Goal: Task Accomplishment & Management: Use online tool/utility

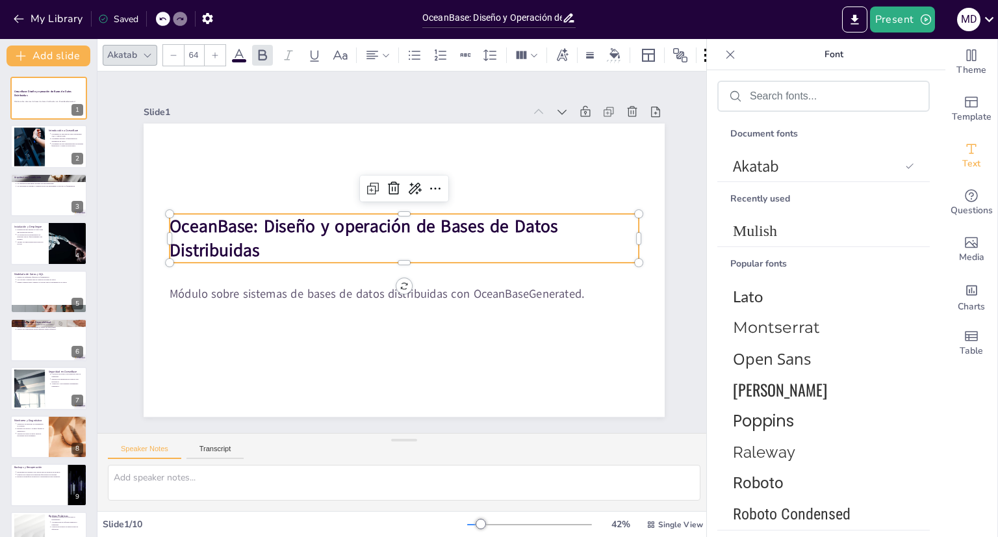
scroll to position [54758, 0]
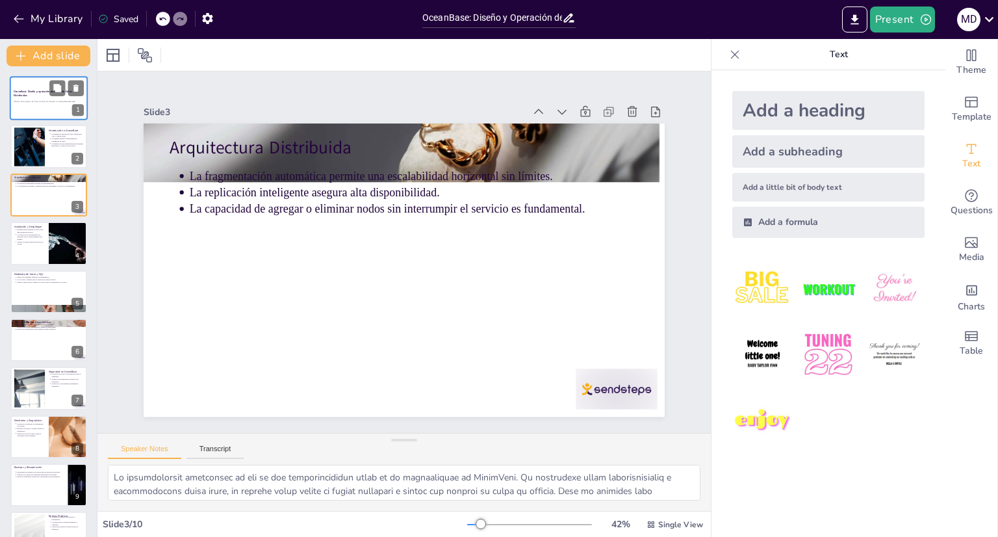
click at [67, 118] on div at bounding box center [49, 98] width 78 height 44
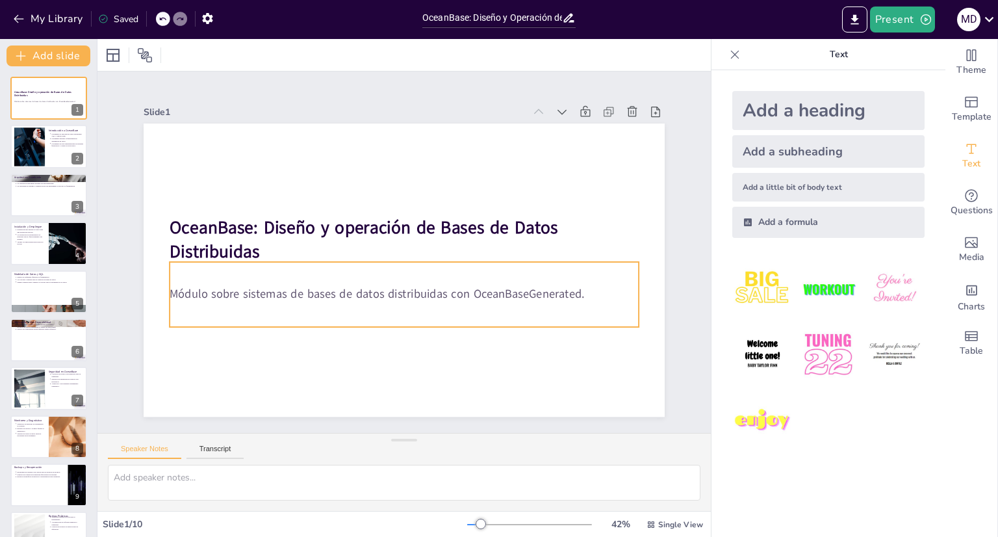
click at [466, 292] on p "Módulo sobre sistemas de bases de datos distribuidas con OceanBaseGenerated." at bounding box center [404, 294] width 469 height 16
click at [450, 219] on strong "OceanBase: Diseño y operación de Bases de Datos Distribuidas" at bounding box center [364, 240] width 389 height 48
click at [444, 216] on strong "OceanBase: Diseño y operación de Bases de Datos Distribuidas" at bounding box center [364, 240] width 389 height 48
click at [411, 362] on div at bounding box center [404, 269] width 521 height 293
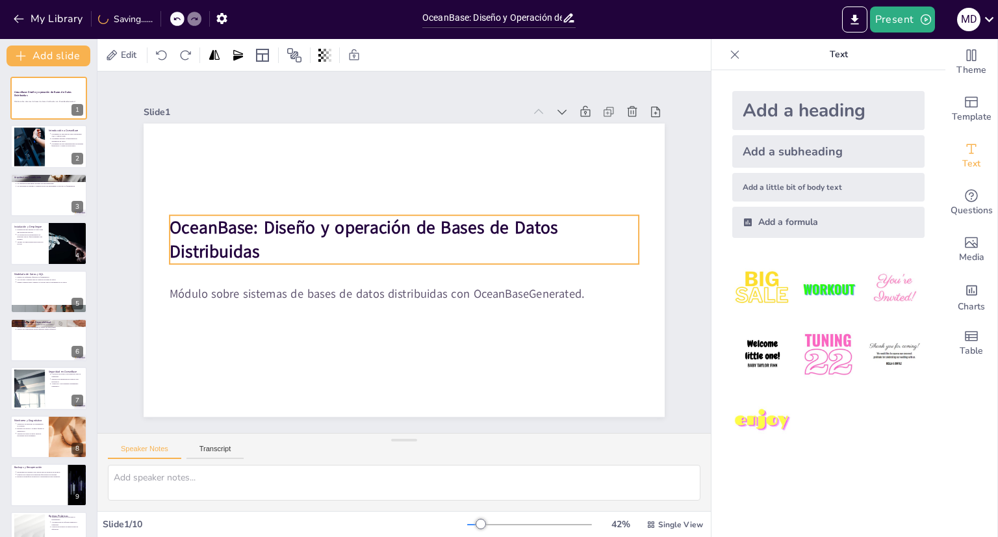
click at [288, 216] on strong "OceanBase: Diseño y operación de Bases de Datos Distribuidas" at bounding box center [364, 240] width 389 height 48
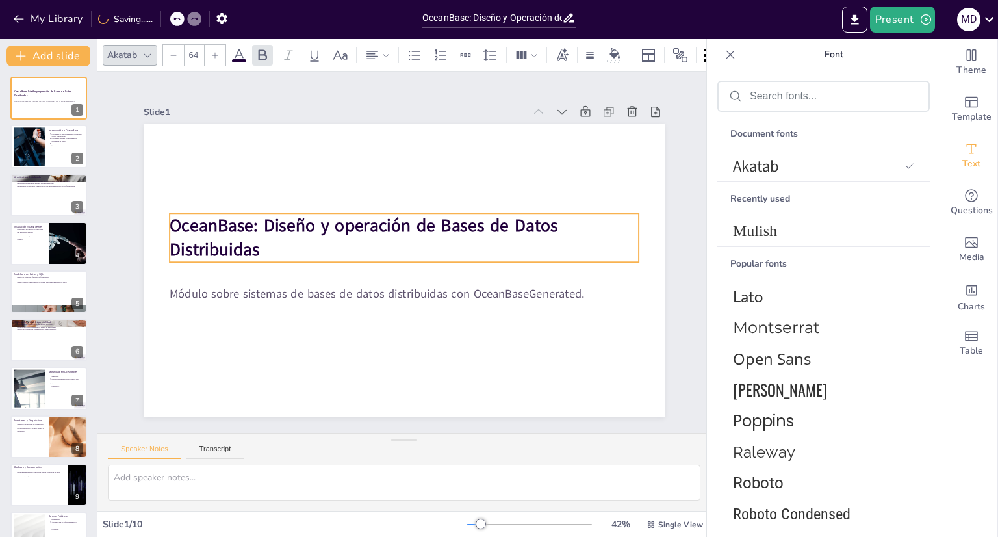
click at [288, 216] on strong "OceanBase: Diseño y operación de Bases de Datos Distribuidas" at bounding box center [364, 238] width 389 height 48
click at [802, 99] on input "text" at bounding box center [834, 96] width 168 height 12
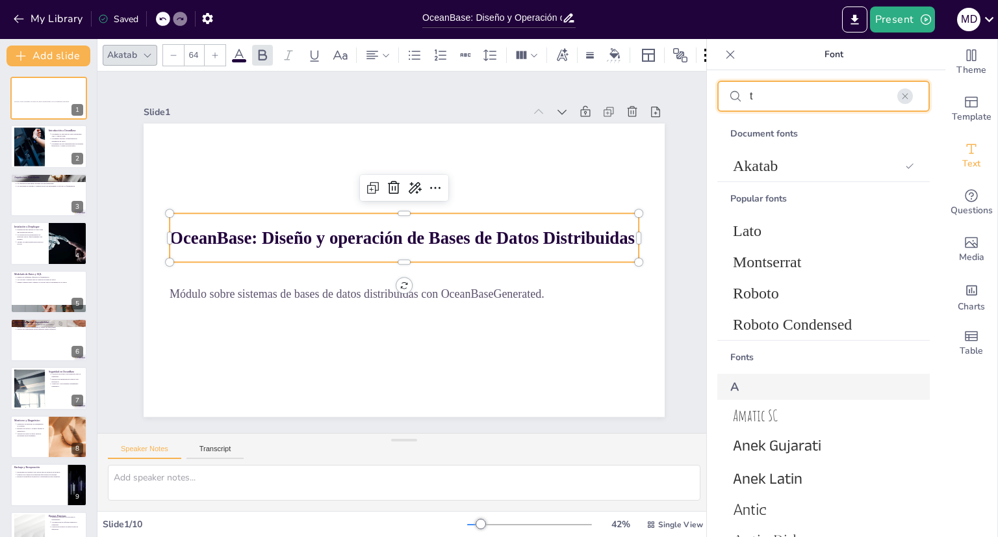
click at [802, 99] on input "t" at bounding box center [834, 96] width 168 height 12
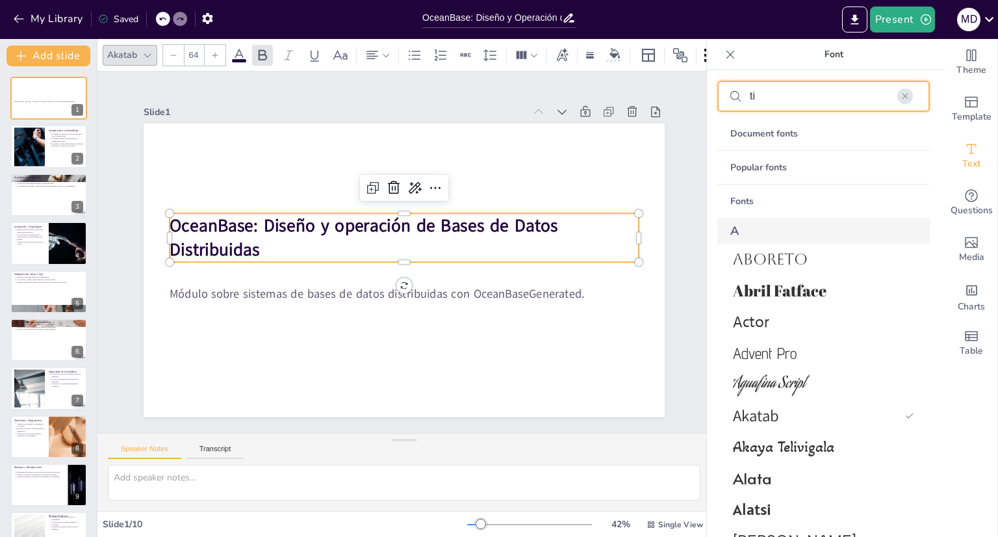
type input "t"
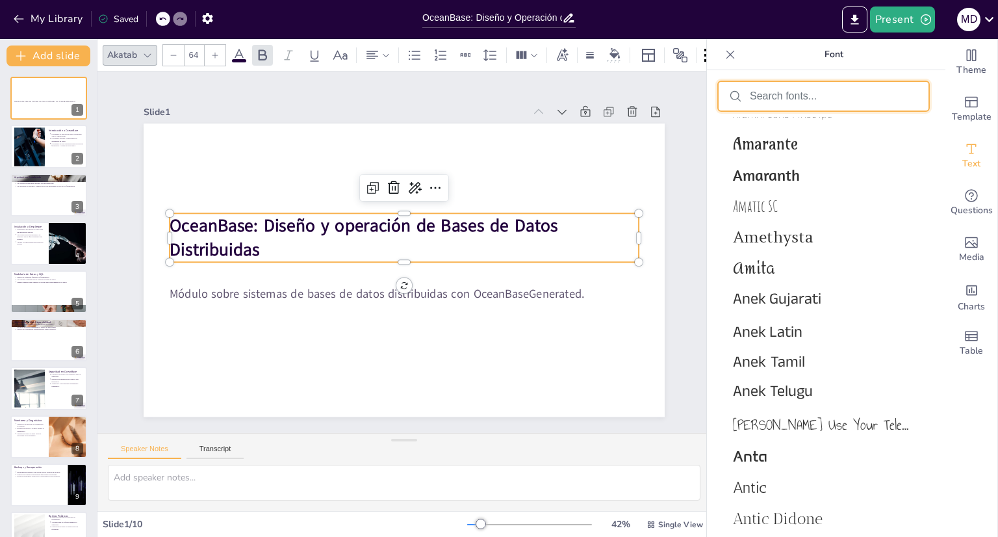
scroll to position [0, 0]
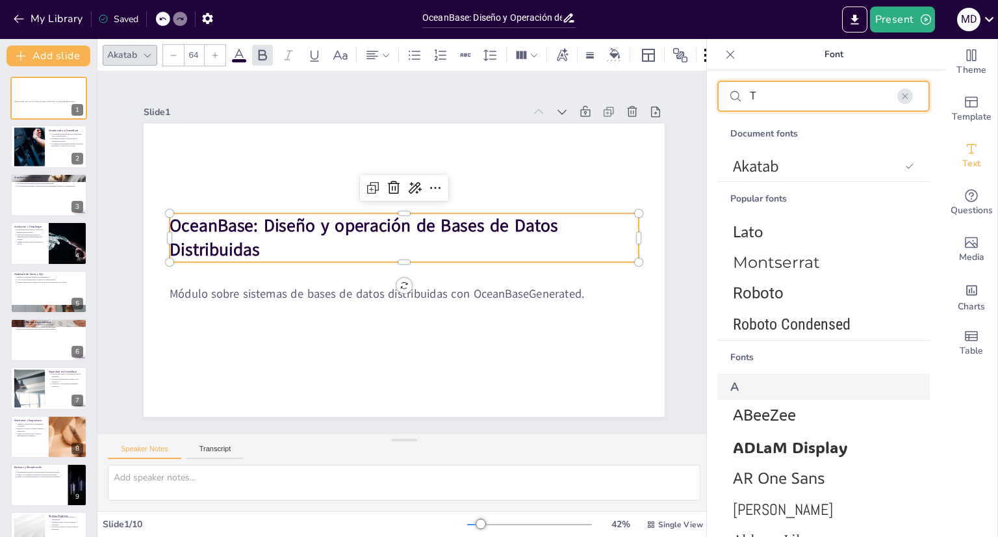
type input "T"
click at [839, 92] on input "T" at bounding box center [834, 96] width 168 height 12
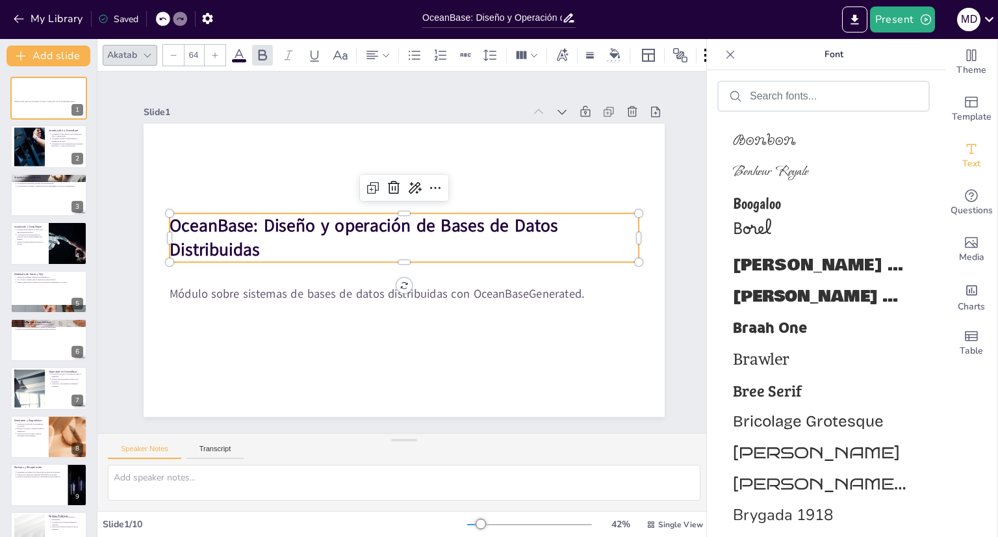
scroll to position [7963, 0]
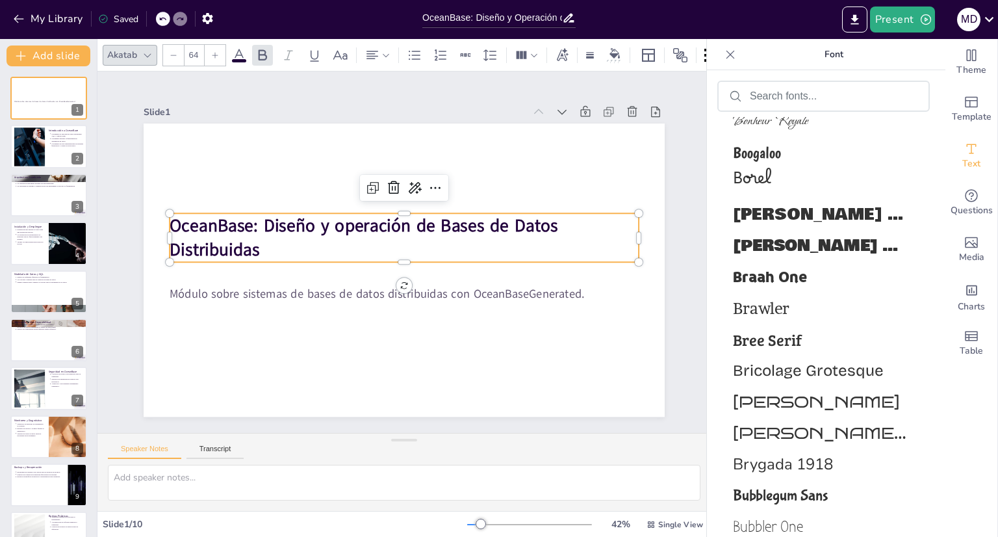
click at [997, 516] on div "Theme Template Text Questions Media Charts Table" at bounding box center [971, 288] width 53 height 498
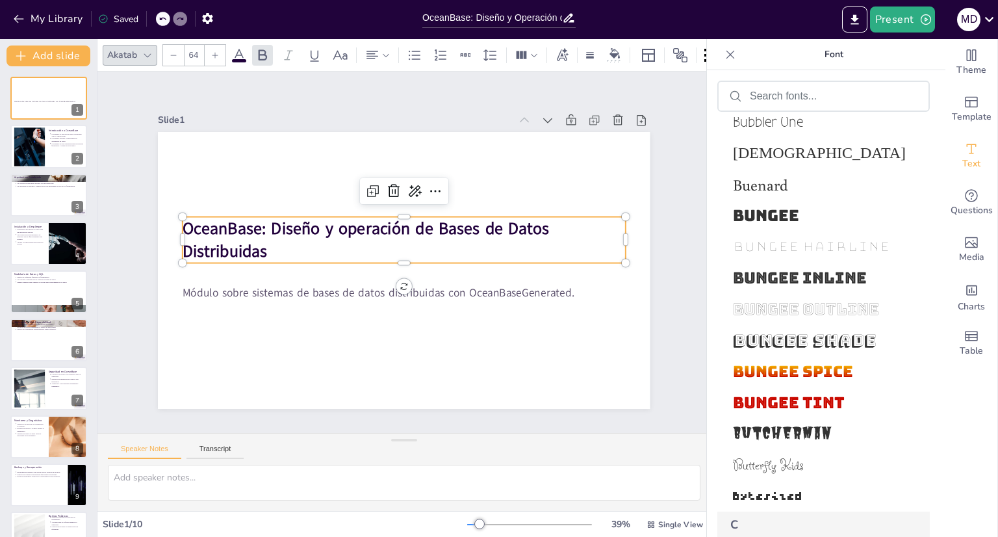
scroll to position [8467, 0]
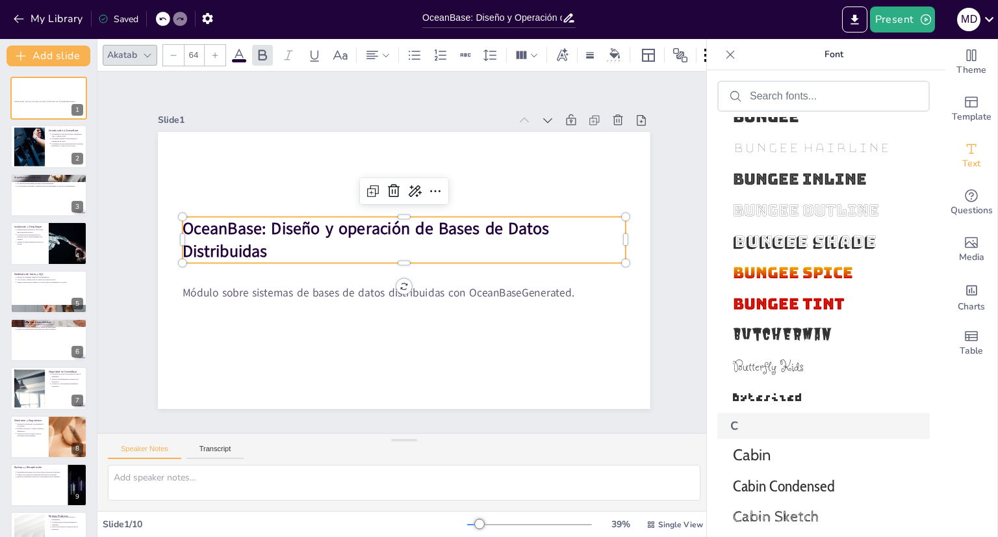
click at [727, 52] on icon at bounding box center [730, 54] width 13 height 13
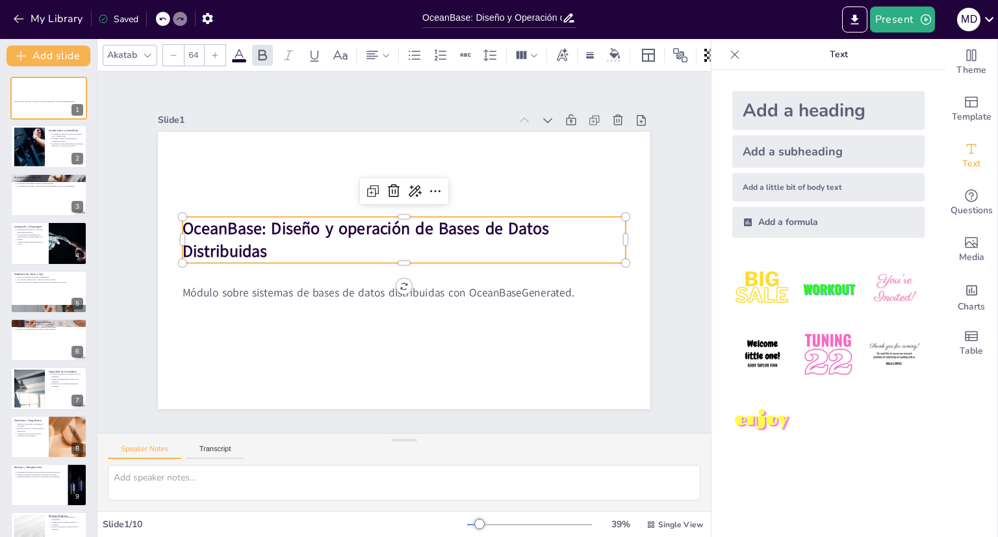
scroll to position [29, 0]
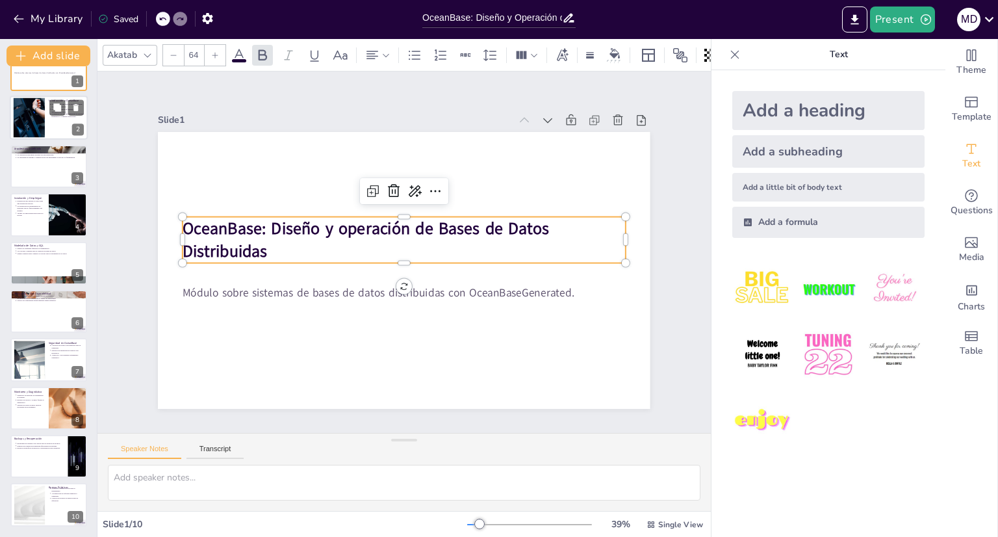
click at [33, 109] on div at bounding box center [29, 118] width 73 height 40
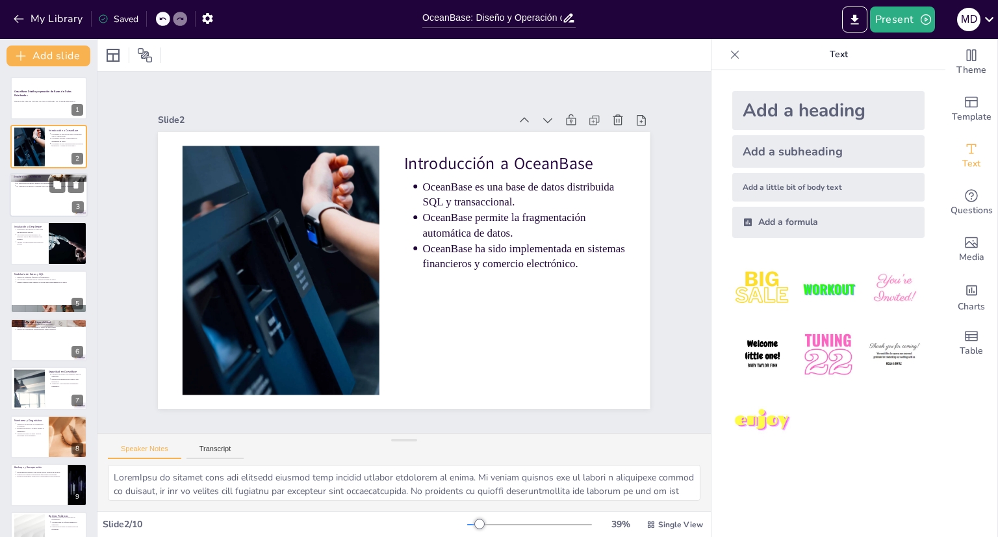
click at [39, 203] on div at bounding box center [49, 195] width 78 height 44
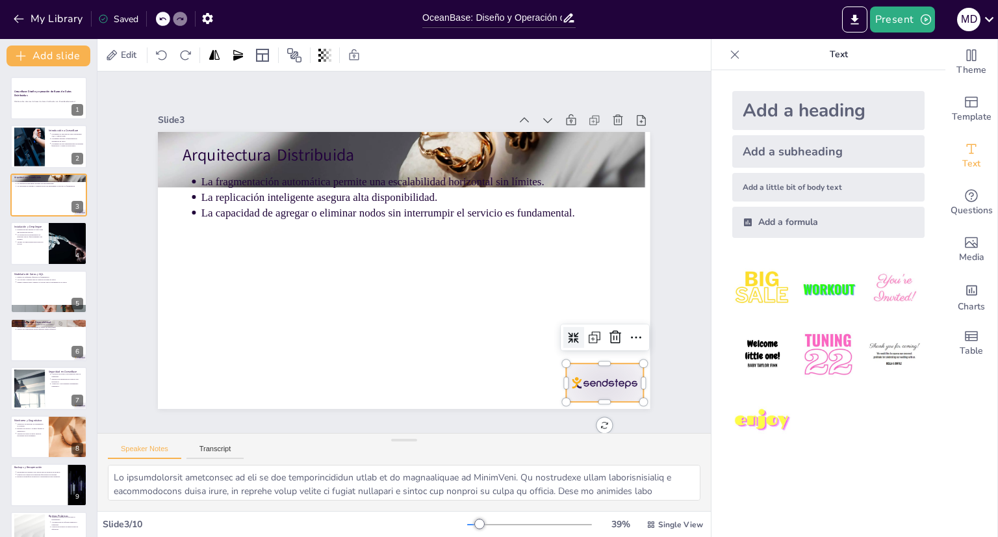
click at [567, 372] on div at bounding box center [605, 382] width 77 height 38
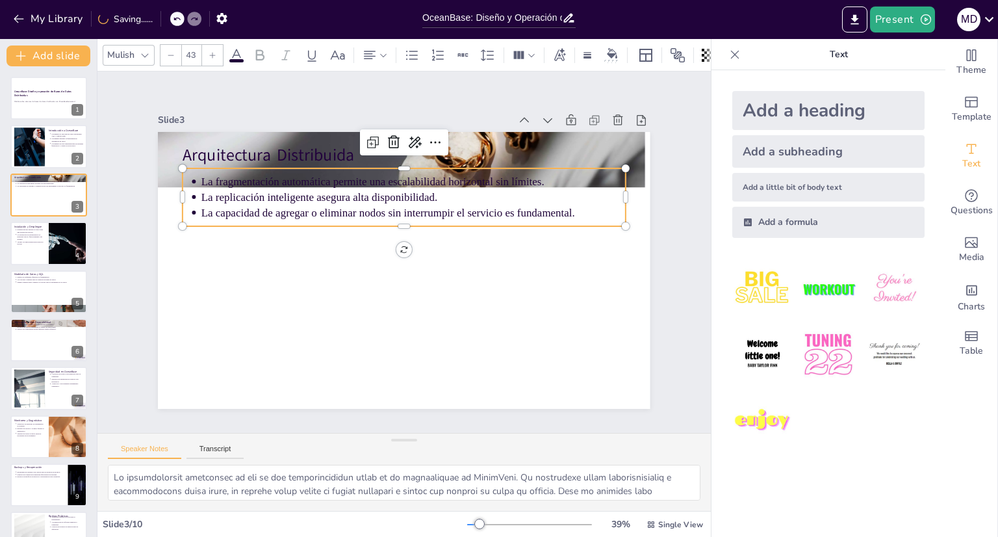
click at [294, 182] on p "La fragmentación automática permite una escalabilidad horizontal sin límites." at bounding box center [413, 182] width 424 height 16
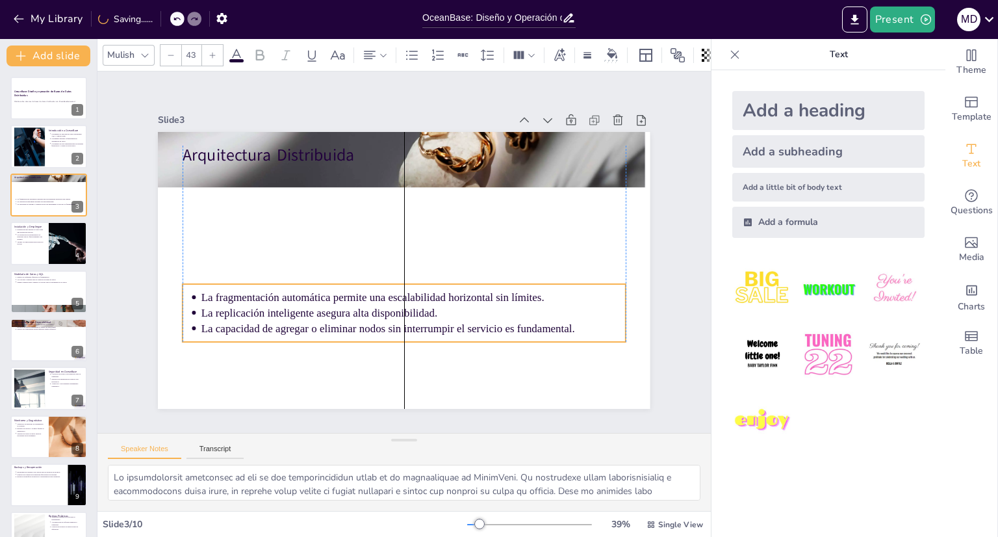
drag, startPoint x: 296, startPoint y: 187, endPoint x: 298, endPoint y: 303, distance: 115.7
click at [298, 305] on p "La replicación inteligente asegura alta disponibilidad." at bounding box center [413, 313] width 424 height 16
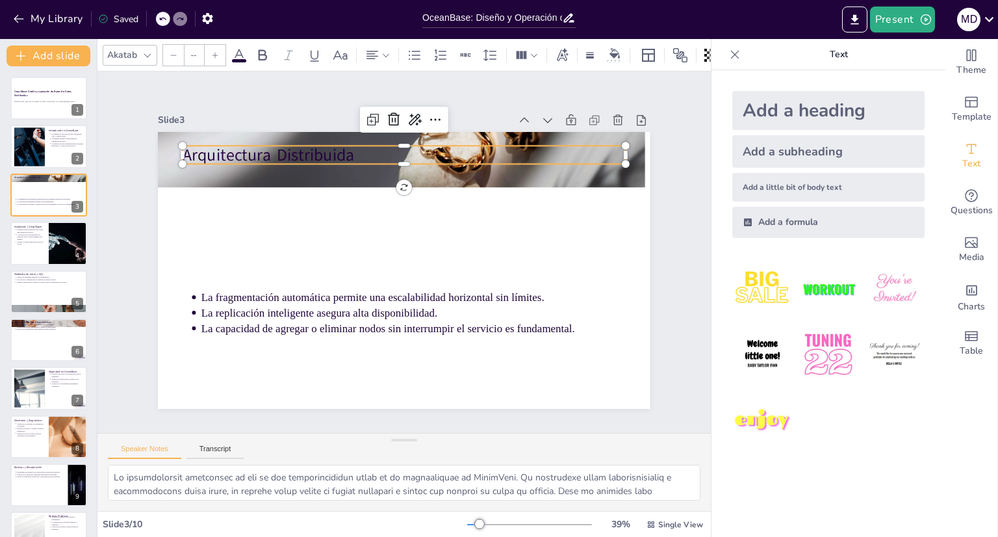
type input "64"
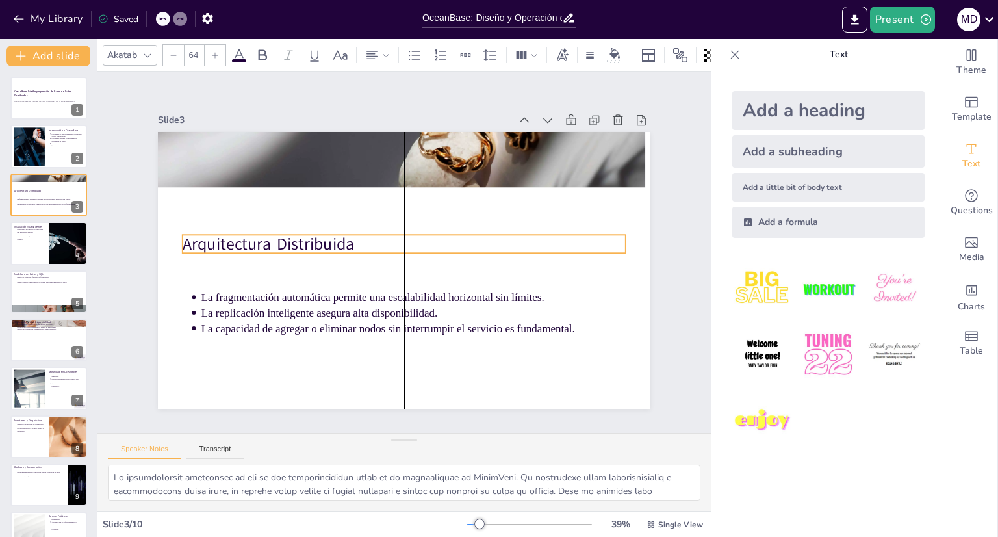
drag, startPoint x: 285, startPoint y: 144, endPoint x: 285, endPoint y: 233, distance: 89.0
click at [285, 233] on p "Arquitectura Distribuida" at bounding box center [404, 244] width 443 height 23
click at [66, 248] on div at bounding box center [68, 243] width 81 height 44
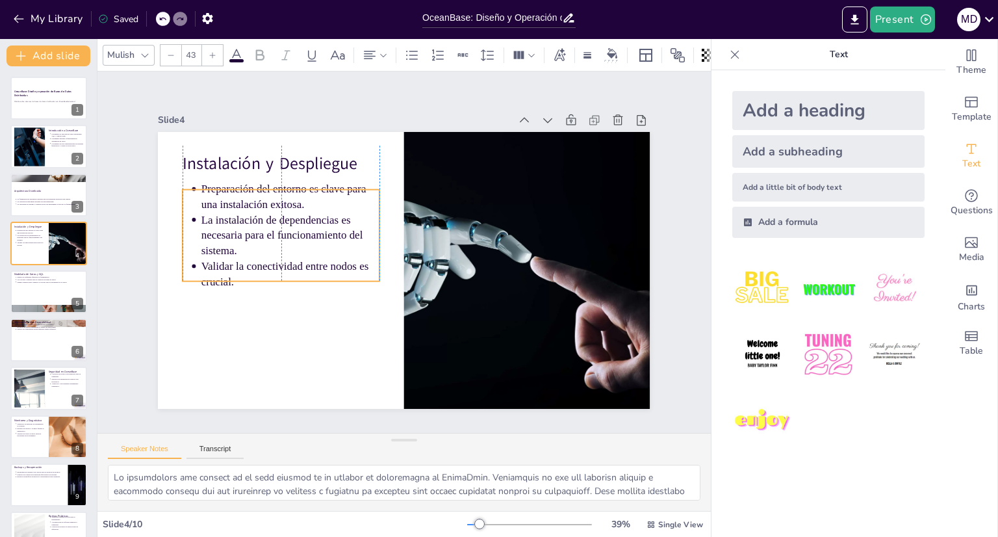
click at [223, 216] on p "La instalación de dependencias es necesaria para el funcionamiento del sistema." at bounding box center [290, 235] width 178 height 46
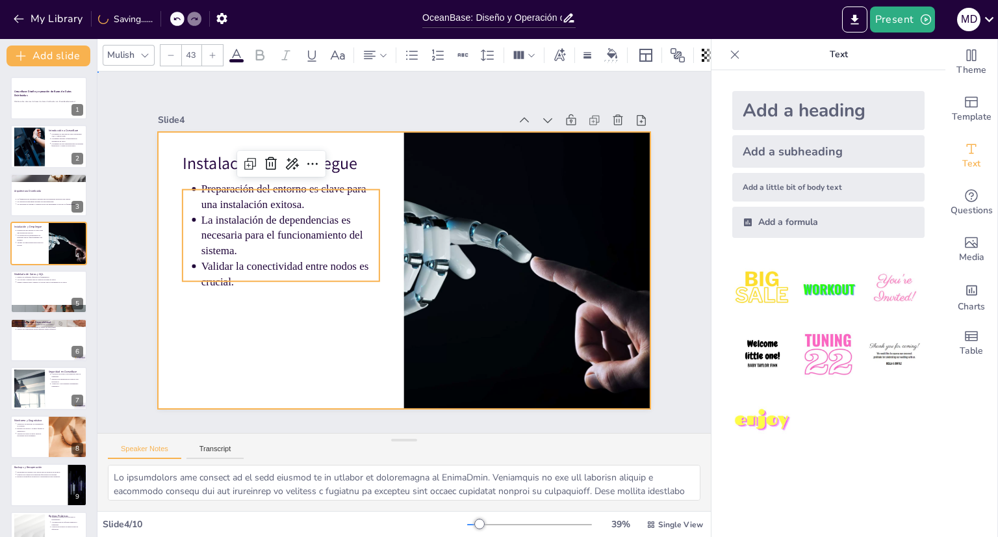
click at [335, 298] on div at bounding box center [404, 270] width 492 height 277
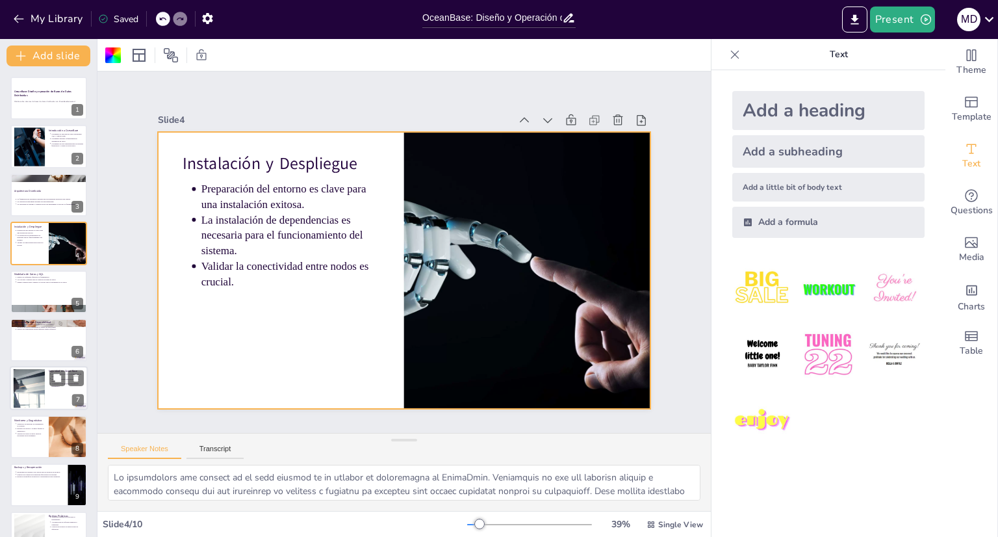
click at [45, 375] on div at bounding box center [49, 388] width 78 height 44
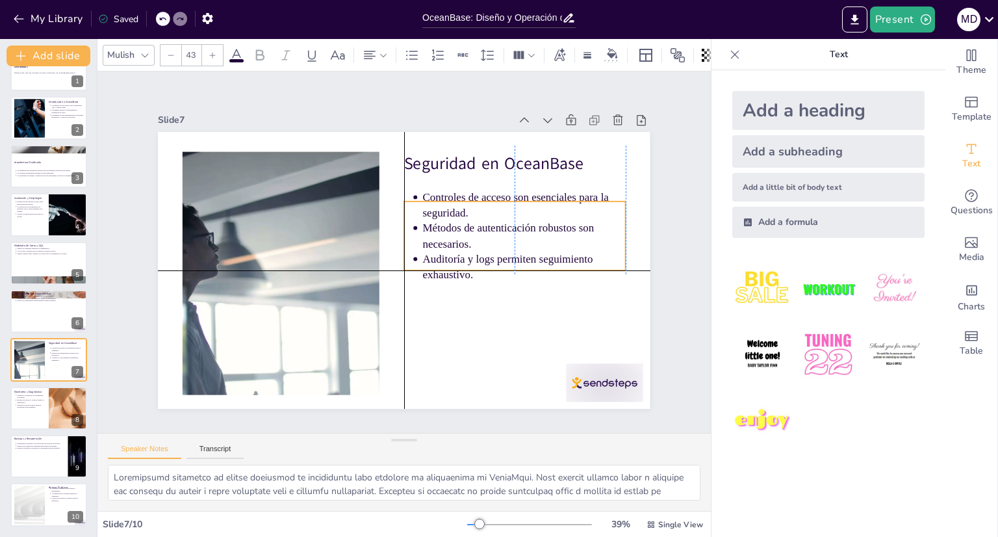
drag, startPoint x: 483, startPoint y: 197, endPoint x: 485, endPoint y: 218, distance: 20.9
click at [485, 218] on ul "Controles de acceso son esenciales para la seguridad. Métodos de autenticación …" at bounding box center [515, 236] width 222 height 92
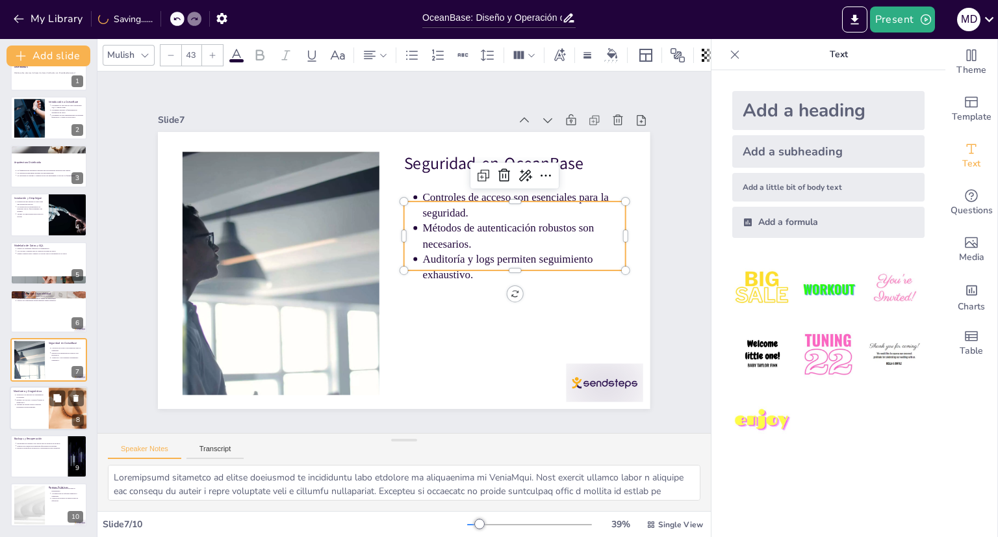
click at [47, 412] on div at bounding box center [49, 408] width 78 height 44
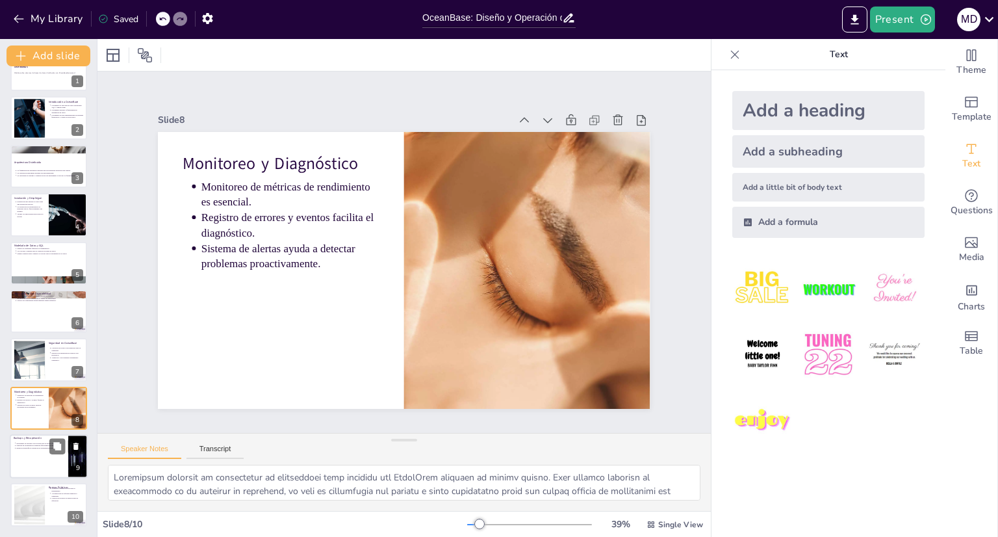
click at [44, 463] on div at bounding box center [49, 456] width 78 height 44
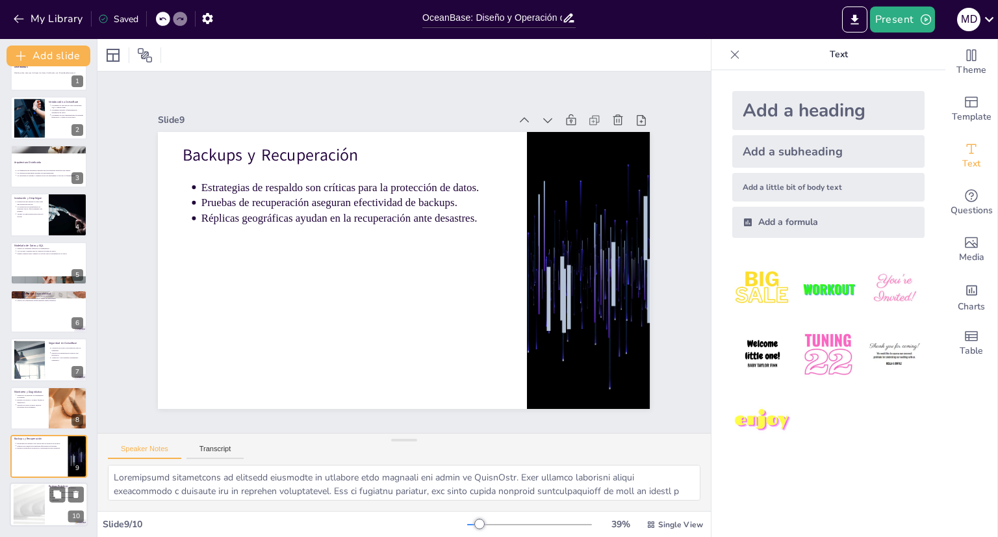
click at [39, 491] on div at bounding box center [29, 505] width 70 height 40
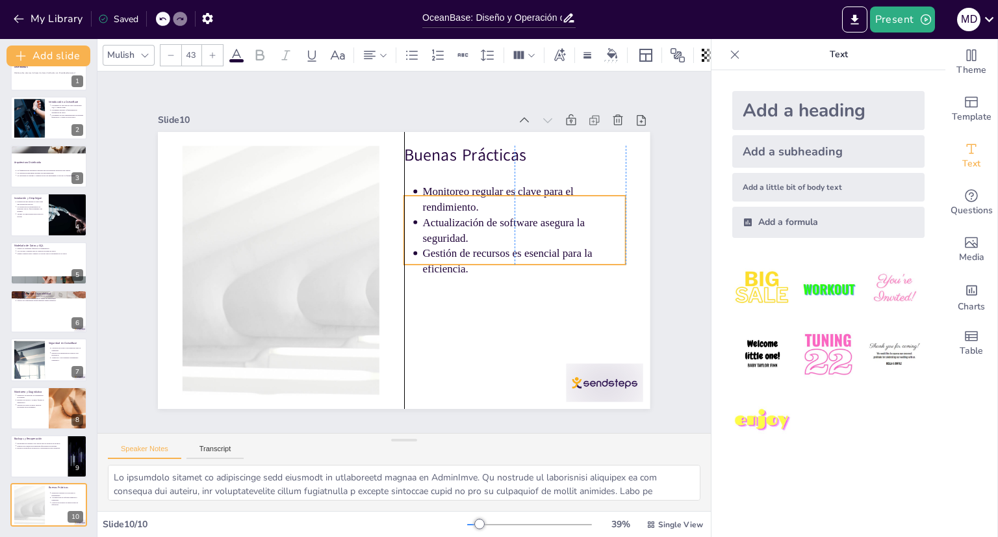
drag, startPoint x: 488, startPoint y: 222, endPoint x: 491, endPoint y: 249, distance: 27.4
click at [491, 249] on p "Gestión de recursos es esencial para la eficiencia." at bounding box center [524, 261] width 203 height 31
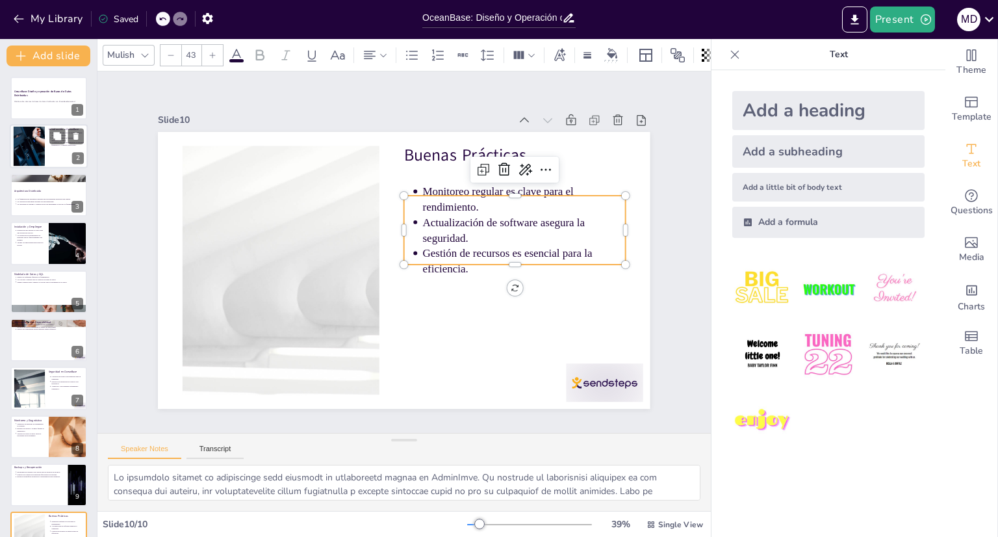
click at [31, 147] on div at bounding box center [29, 147] width 73 height 40
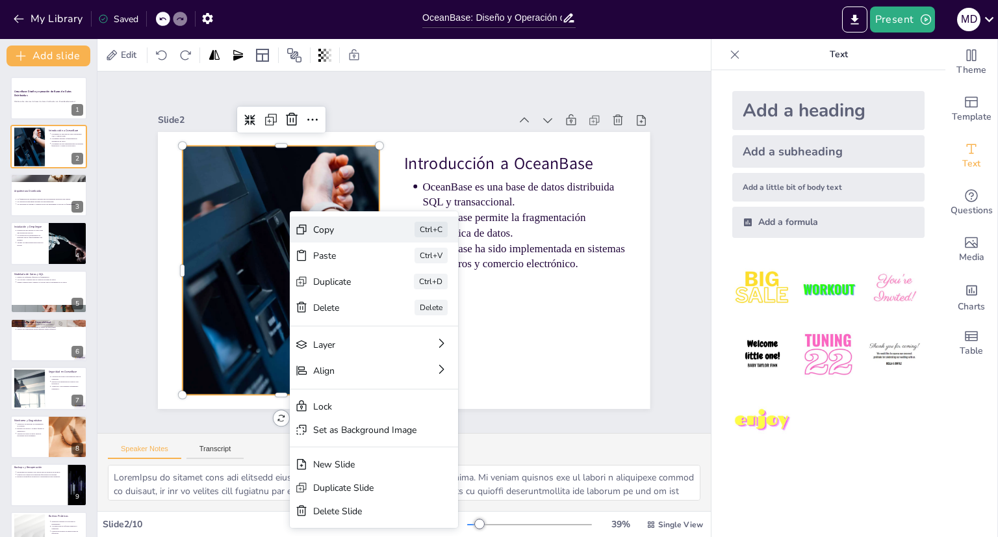
click at [309, 219] on div "Copy Ctrl+C" at bounding box center [374, 229] width 168 height 26
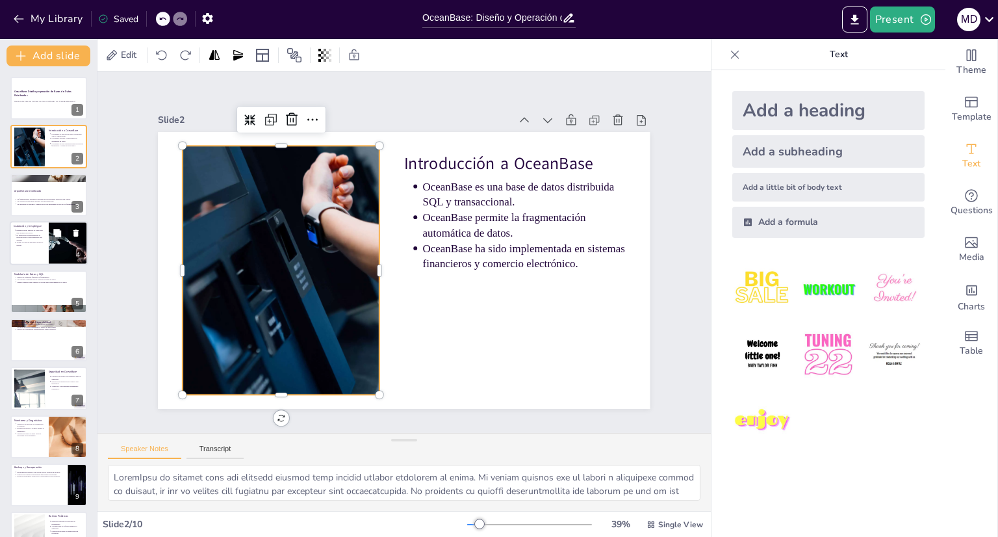
click at [47, 250] on div at bounding box center [49, 243] width 78 height 44
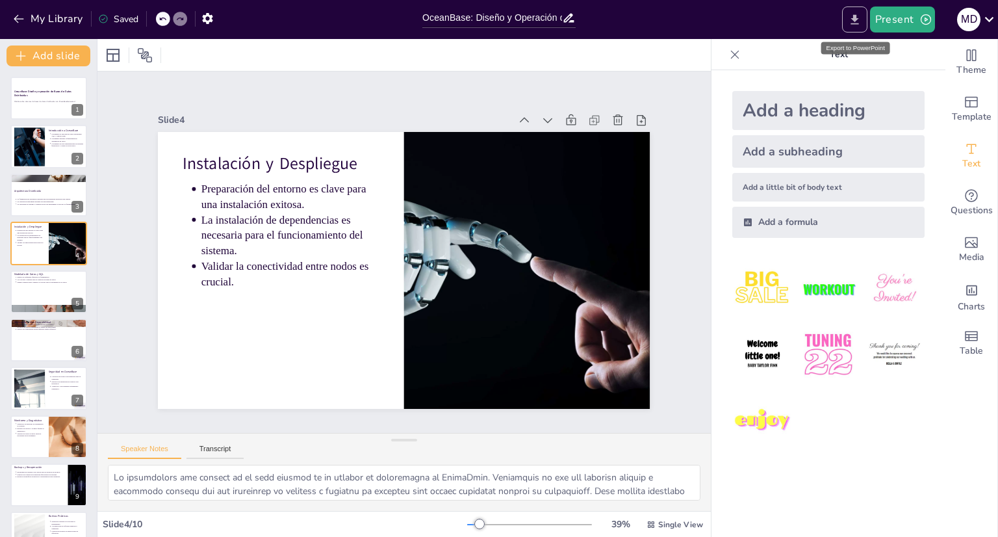
click at [858, 13] on icon "Export to PowerPoint" at bounding box center [855, 20] width 14 height 14
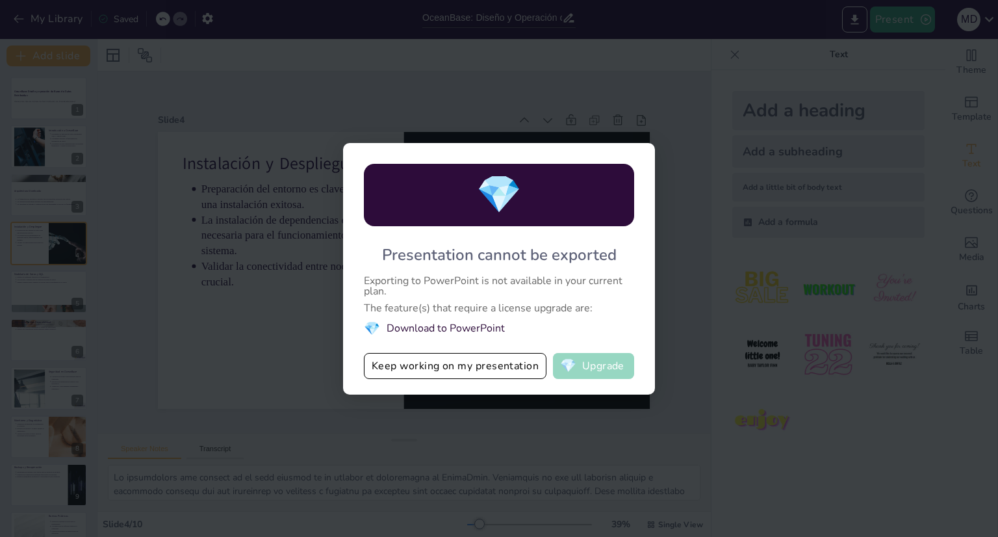
click at [618, 369] on button "💎 Upgrade" at bounding box center [593, 366] width 81 height 26
